Goal: Task Accomplishment & Management: Use online tool/utility

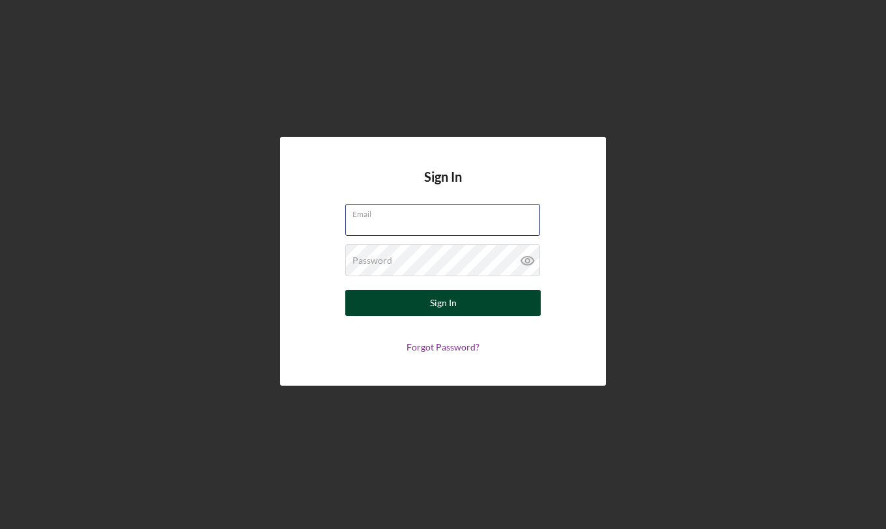
paste input "[PERSON_NAME][EMAIL_ADDRESS][DOMAIN_NAME]"
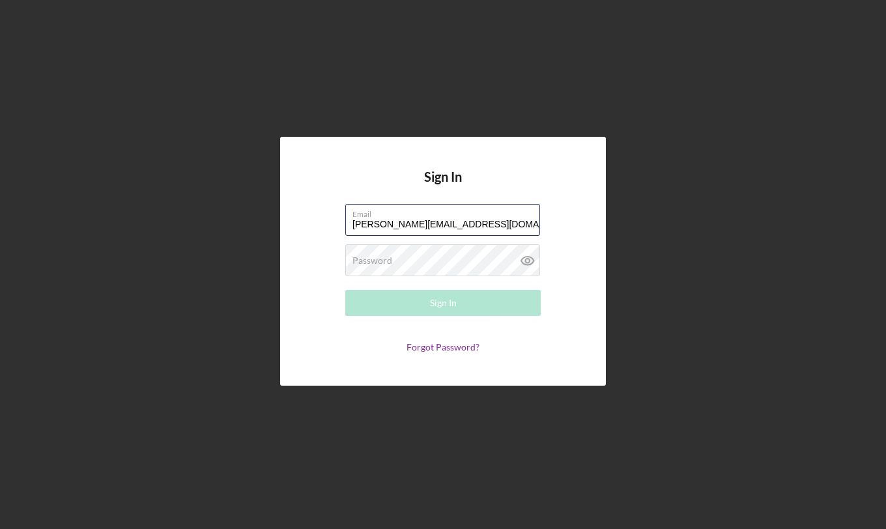
type input "[PERSON_NAME][EMAIL_ADDRESS][DOMAIN_NAME]"
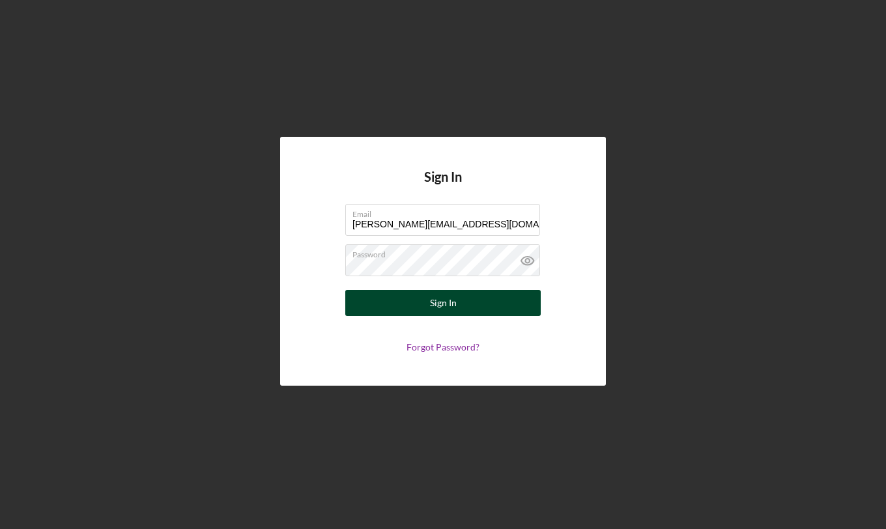
click at [442, 308] on div "Sign In" at bounding box center [443, 303] width 27 height 26
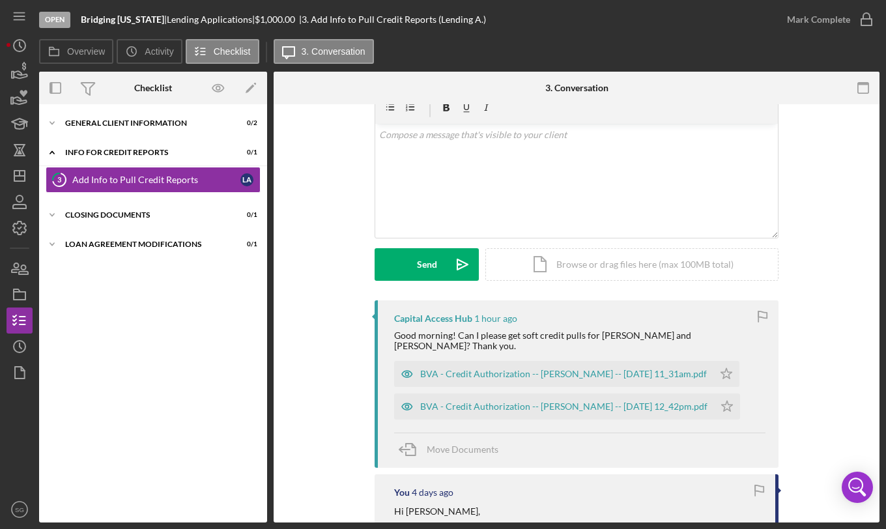
scroll to position [60, 0]
click at [521, 371] on div "BVA - Credit Authorization -- [PERSON_NAME] -- [DATE] 11_31am.pdf" at bounding box center [563, 373] width 287 height 10
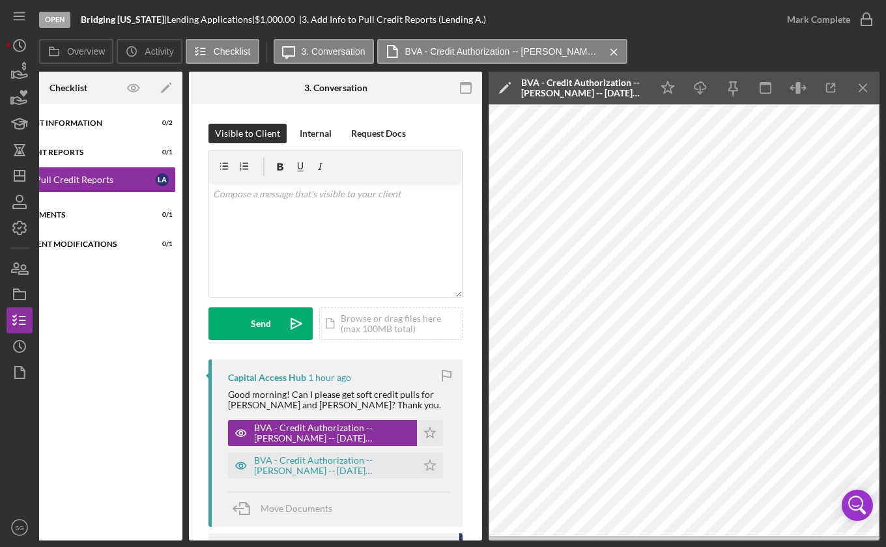
scroll to position [0, 0]
click at [309, 194] on p at bounding box center [336, 194] width 246 height 14
click at [274, 211] on div "v Color teal Color pink Remove color Add row above Add row below Add column bef…" at bounding box center [335, 240] width 253 height 114
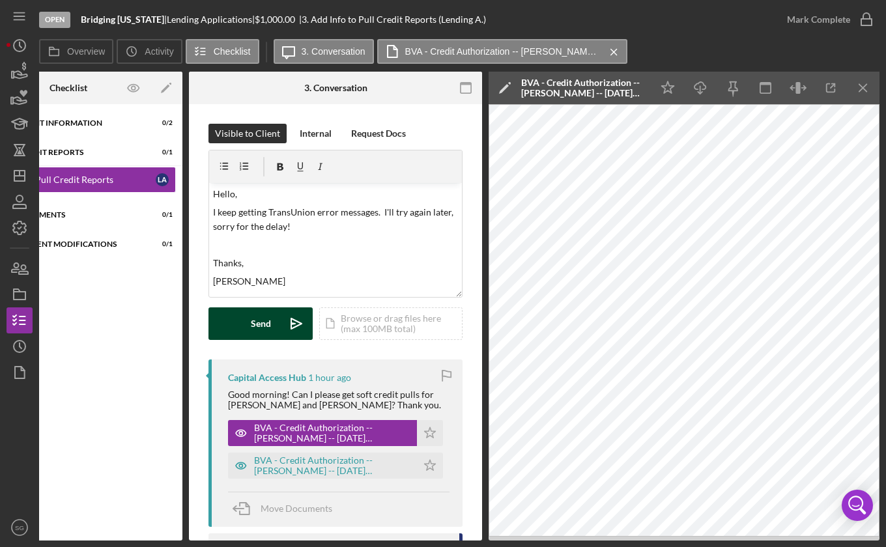
click at [252, 326] on div "Send" at bounding box center [261, 324] width 20 height 33
